Goal: Transaction & Acquisition: Purchase product/service

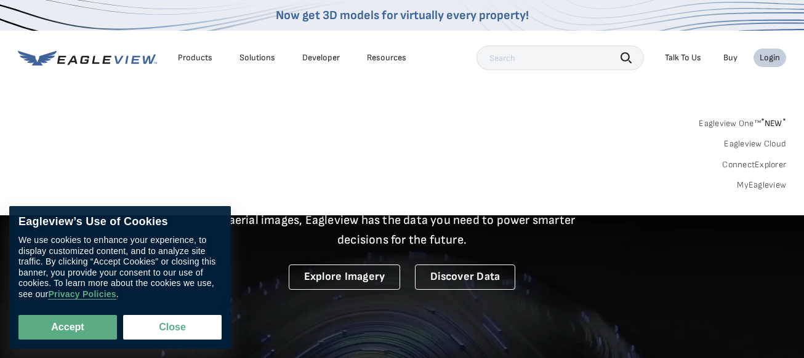
click at [758, 182] on link "MyEagleview" at bounding box center [761, 185] width 49 height 11
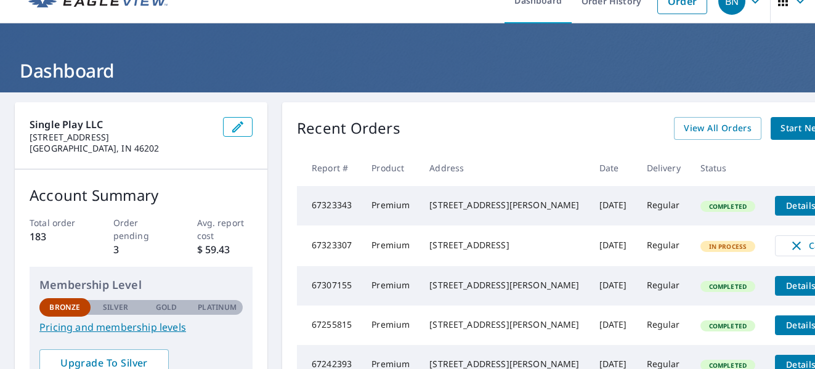
scroll to position [16, 0]
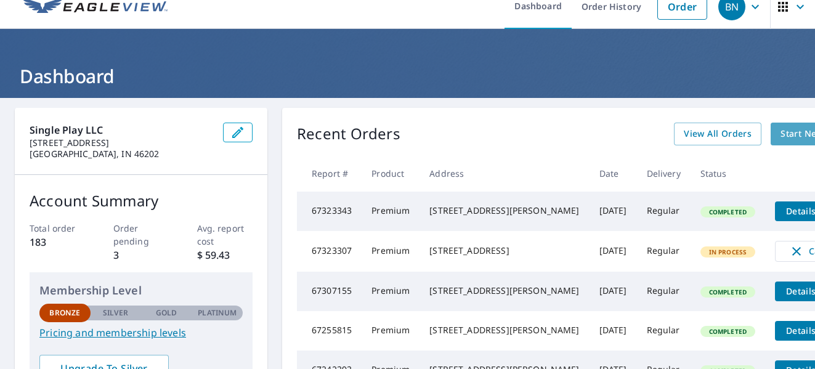
click at [780, 139] on span "Start New Order" at bounding box center [815, 133] width 71 height 15
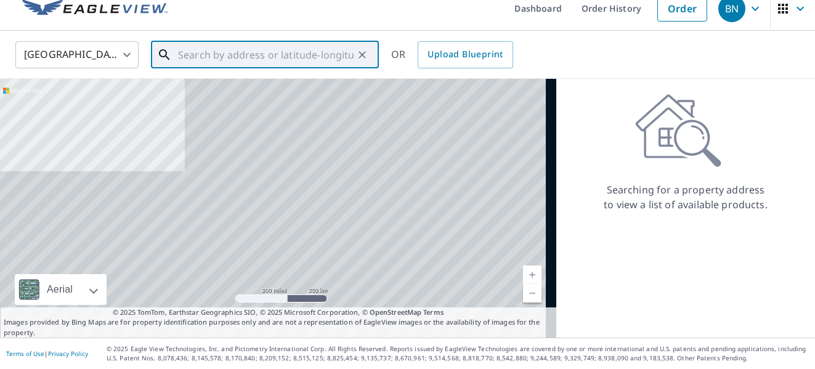
click at [326, 52] on input "text" at bounding box center [266, 55] width 176 height 34
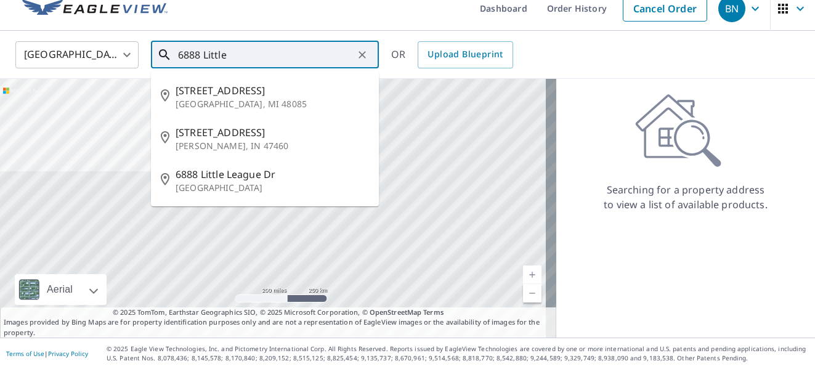
click at [326, 52] on input "6888 Little" at bounding box center [266, 55] width 176 height 34
click at [326, 52] on input "6888 LittleF" at bounding box center [266, 55] width 176 height 34
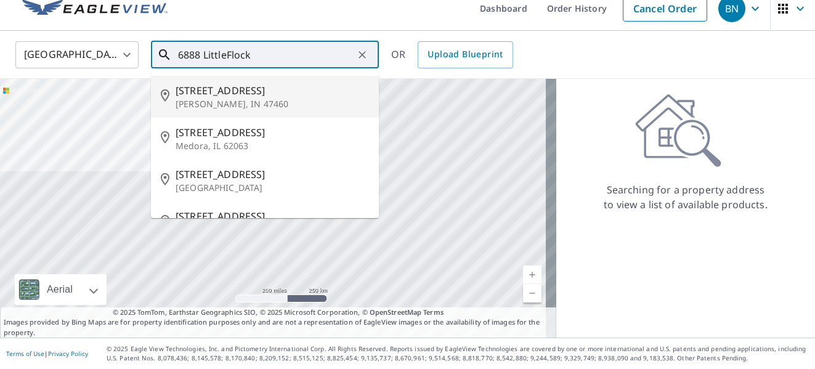
click at [262, 91] on span "6888 Little Flock Rd" at bounding box center [272, 90] width 193 height 15
type input "6888 Little Flock Rd Spencer, IN 47460"
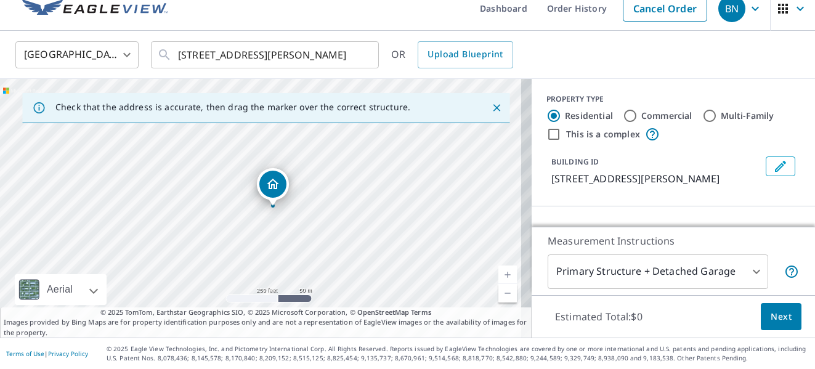
click at [381, 169] on div "6888 Little Flock Rd Spencer, IN 47460" at bounding box center [266, 208] width 532 height 259
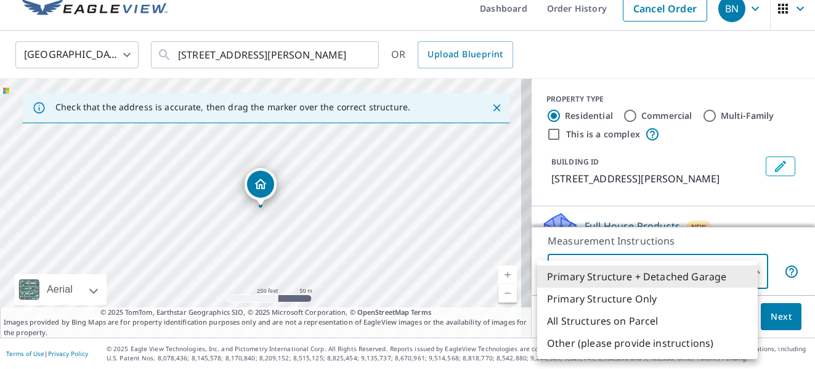
click at [700, 275] on body "BN BN Dashboard Order History Cancel Order BN United States US ​ 6888 Little Fl…" at bounding box center [407, 184] width 815 height 369
click at [700, 273] on li "Primary Structure + Detached Garage" at bounding box center [647, 276] width 221 height 22
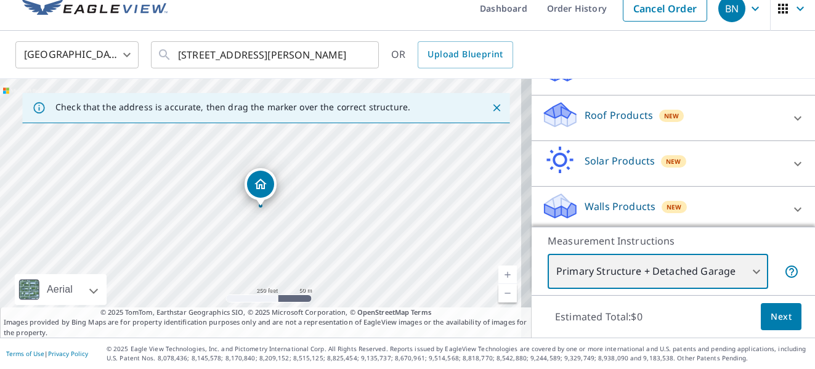
scroll to position [162, 0]
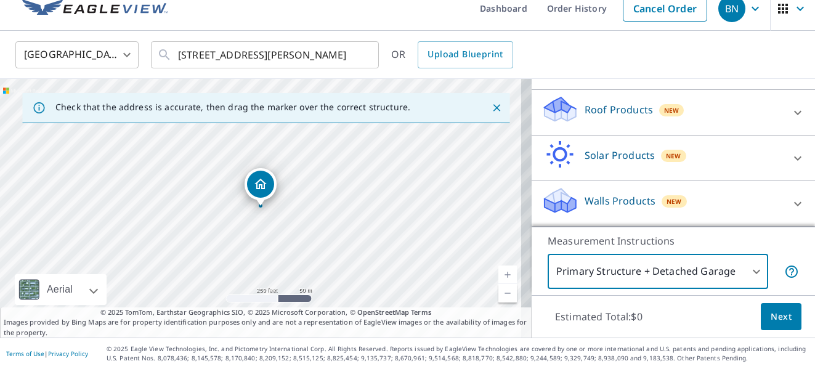
click at [658, 118] on div "Roof Products New" at bounding box center [661, 112] width 241 height 35
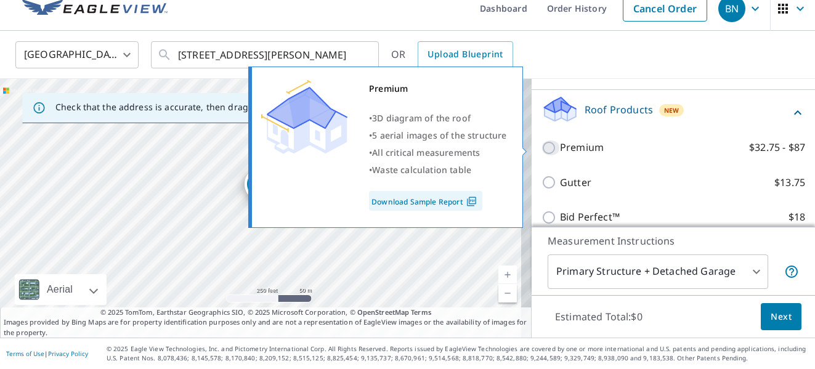
click at [541, 144] on input "Premium $32.75 - $87" at bounding box center [550, 147] width 18 height 15
checkbox input "true"
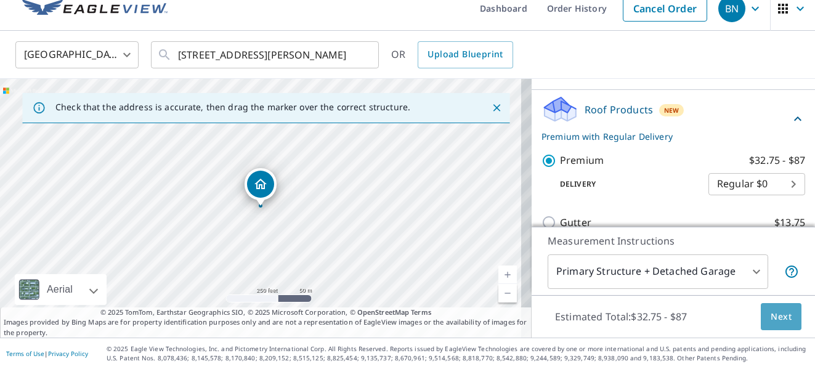
click at [761, 315] on button "Next" at bounding box center [781, 317] width 41 height 28
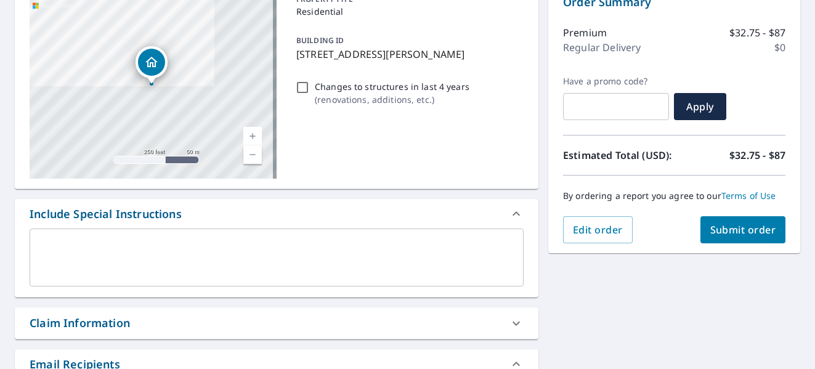
scroll to position [143, 0]
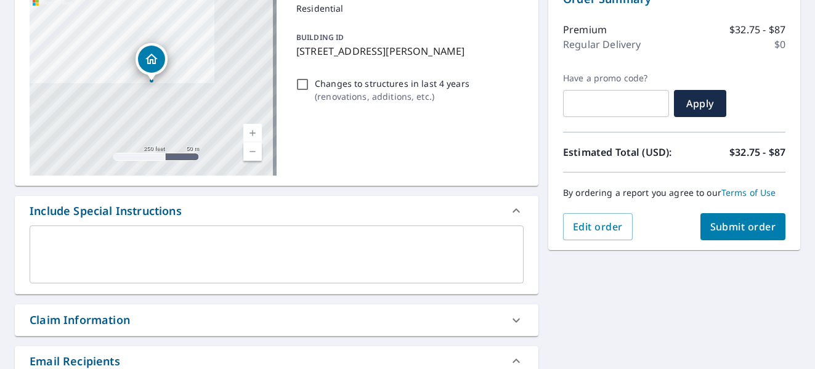
click at [760, 233] on button "Submit order" at bounding box center [743, 226] width 86 height 27
